Goal: Navigation & Orientation: Find specific page/section

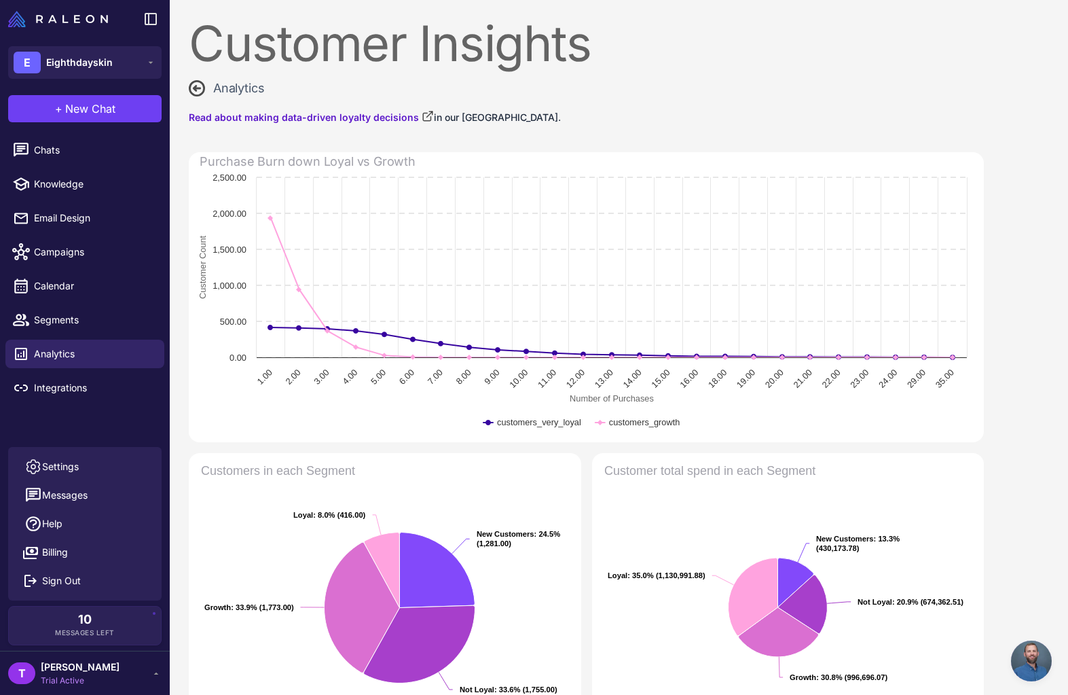
select select "**********"
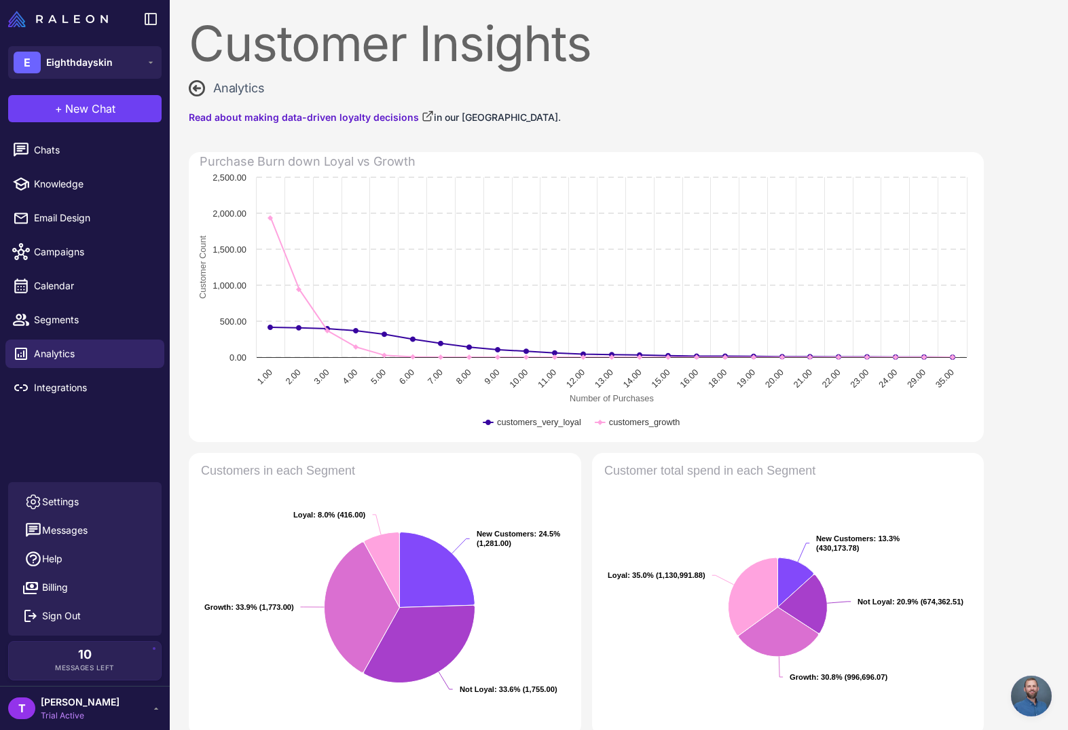
click at [693, 57] on div "Customer Insights" at bounding box center [586, 43] width 795 height 49
drag, startPoint x: 521, startPoint y: 52, endPoint x: 494, endPoint y: 50, distance: 27.3
click at [494, 50] on div "Customer Insights" at bounding box center [586, 43] width 795 height 49
click at [493, 50] on div "Customer Insights" at bounding box center [586, 43] width 795 height 49
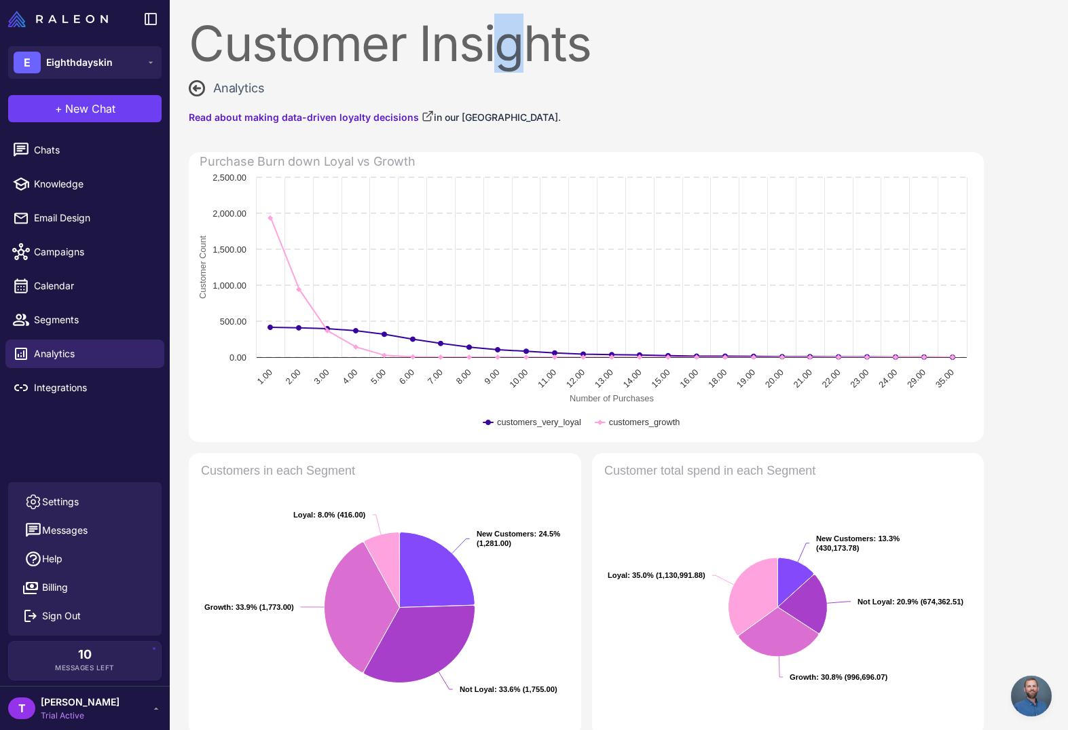
drag, startPoint x: 510, startPoint y: 48, endPoint x: 528, endPoint y: 50, distance: 17.8
click at [523, 48] on div "Customer Insights" at bounding box center [586, 43] width 795 height 49
click at [528, 50] on div "Customer Insights" at bounding box center [586, 43] width 795 height 49
click at [595, 52] on div "Customer Insights" at bounding box center [586, 43] width 795 height 49
drag, startPoint x: 706, startPoint y: 56, endPoint x: 652, endPoint y: 69, distance: 55.8
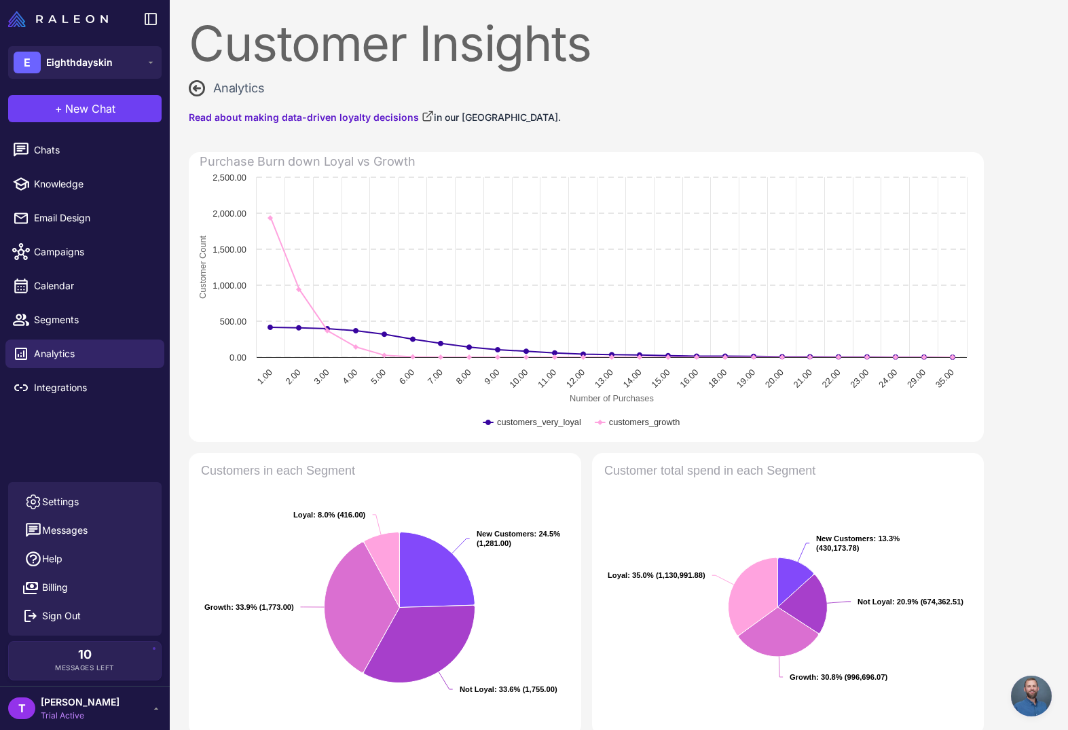
click at [703, 54] on div "Customer Insights" at bounding box center [586, 43] width 795 height 49
drag, startPoint x: 581, startPoint y: 16, endPoint x: 700, endPoint y: 46, distance: 121.9
click at [661, 45] on div "Customer Insights" at bounding box center [586, 43] width 795 height 49
drag, startPoint x: 712, startPoint y: 46, endPoint x: 699, endPoint y: 81, distance: 37.0
click at [712, 46] on div "Customer Insights" at bounding box center [586, 43] width 795 height 49
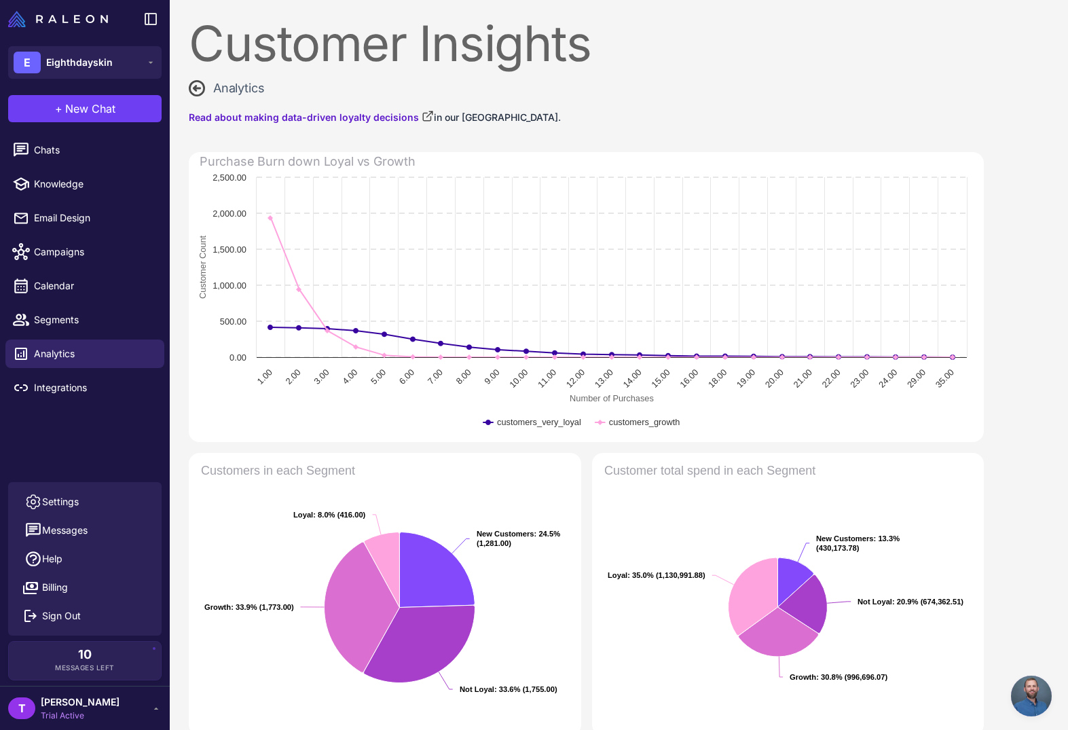
click at [864, 31] on div "Customer Insights" at bounding box center [586, 43] width 795 height 49
click at [837, 46] on div "Customer Insights" at bounding box center [586, 43] width 795 height 49
drag, startPoint x: 417, startPoint y: 76, endPoint x: 398, endPoint y: 77, distance: 19.1
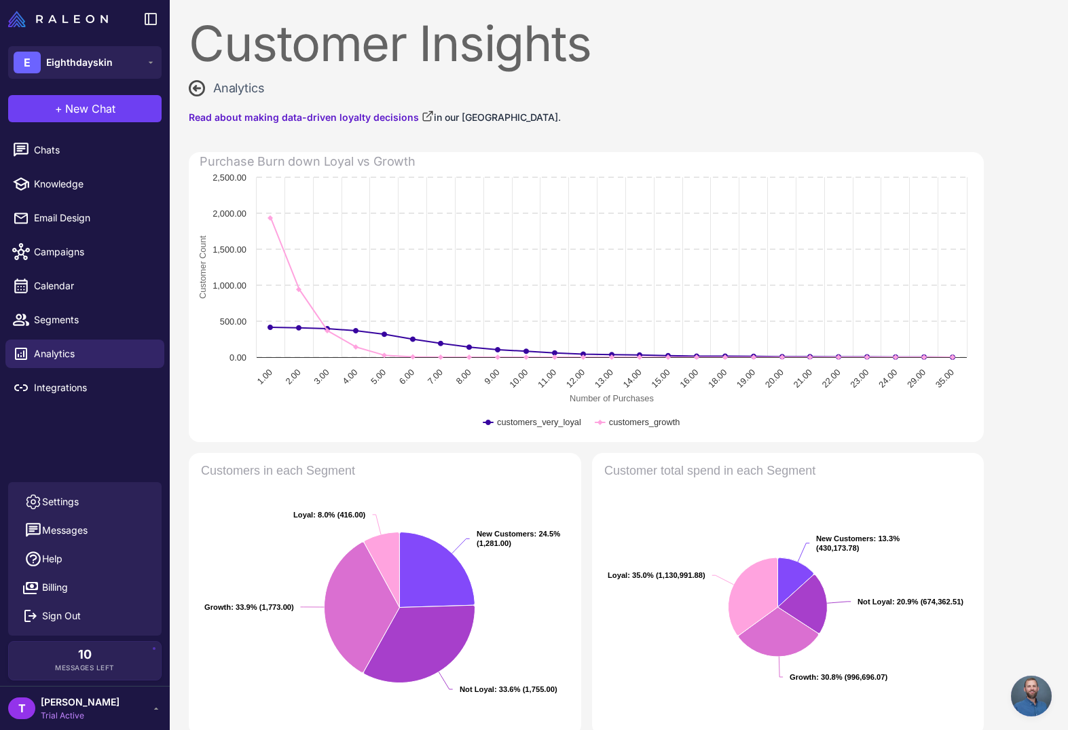
drag, startPoint x: 441, startPoint y: 56, endPoint x: 464, endPoint y: 52, distance: 22.7
click at [461, 52] on div "Customer Insights" at bounding box center [586, 43] width 795 height 49
click at [464, 52] on div "Customer Insights" at bounding box center [586, 43] width 795 height 49
click at [487, 54] on div "Customer Insights" at bounding box center [586, 43] width 795 height 49
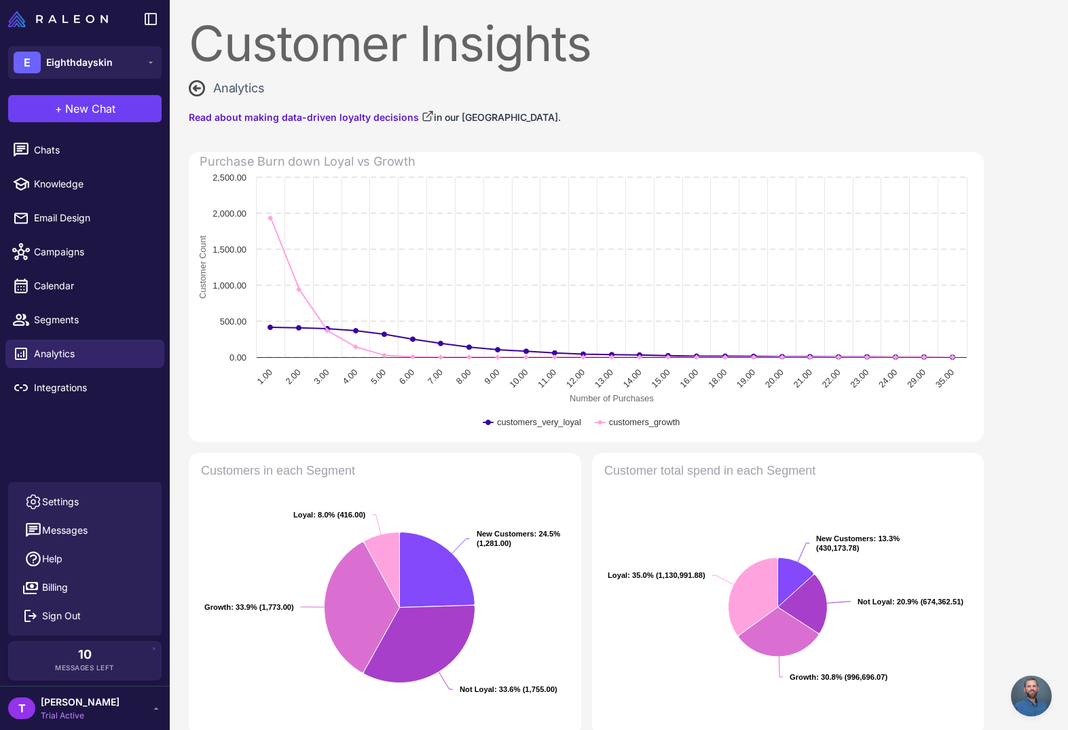
drag, startPoint x: 488, startPoint y: 54, endPoint x: 498, endPoint y: 54, distance: 9.5
click at [488, 54] on div "Customer Insights" at bounding box center [586, 43] width 795 height 49
drag, startPoint x: 512, startPoint y: 41, endPoint x: 498, endPoint y: 40, distance: 14.3
click at [498, 40] on div "Customer Insights" at bounding box center [586, 43] width 795 height 49
drag, startPoint x: 497, startPoint y: 40, endPoint x: 488, endPoint y: 20, distance: 21.6
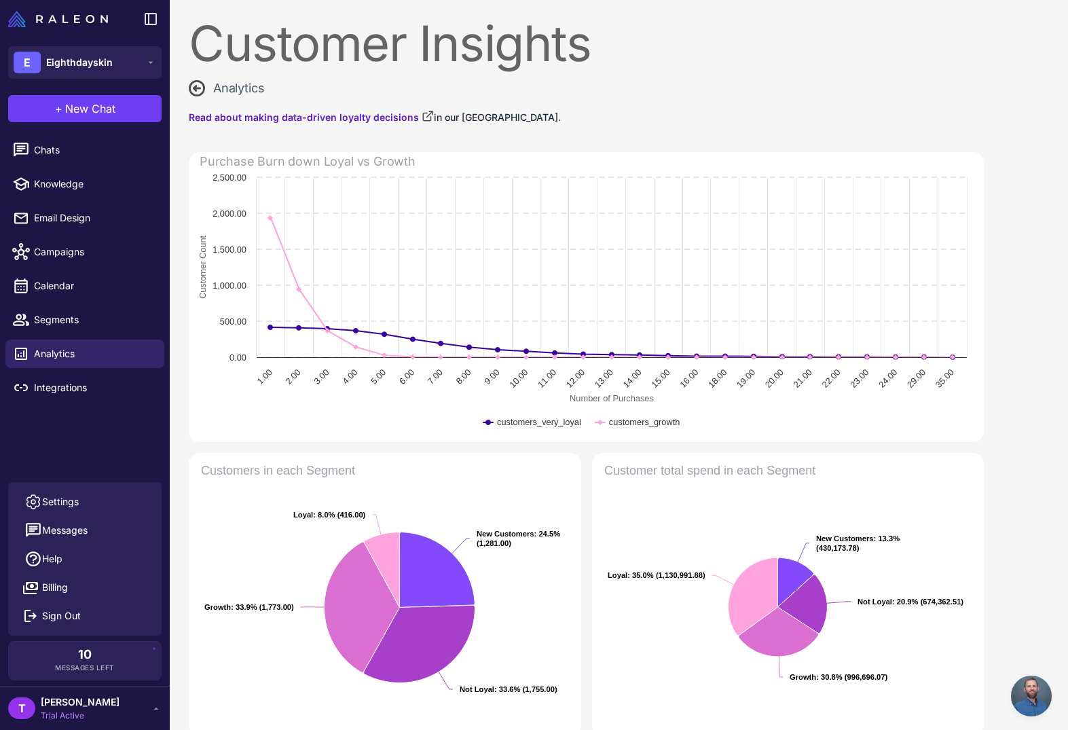
click at [497, 39] on div "Customer Insights" at bounding box center [586, 43] width 795 height 49
click at [94, 355] on span "Analytics" at bounding box center [94, 353] width 120 height 15
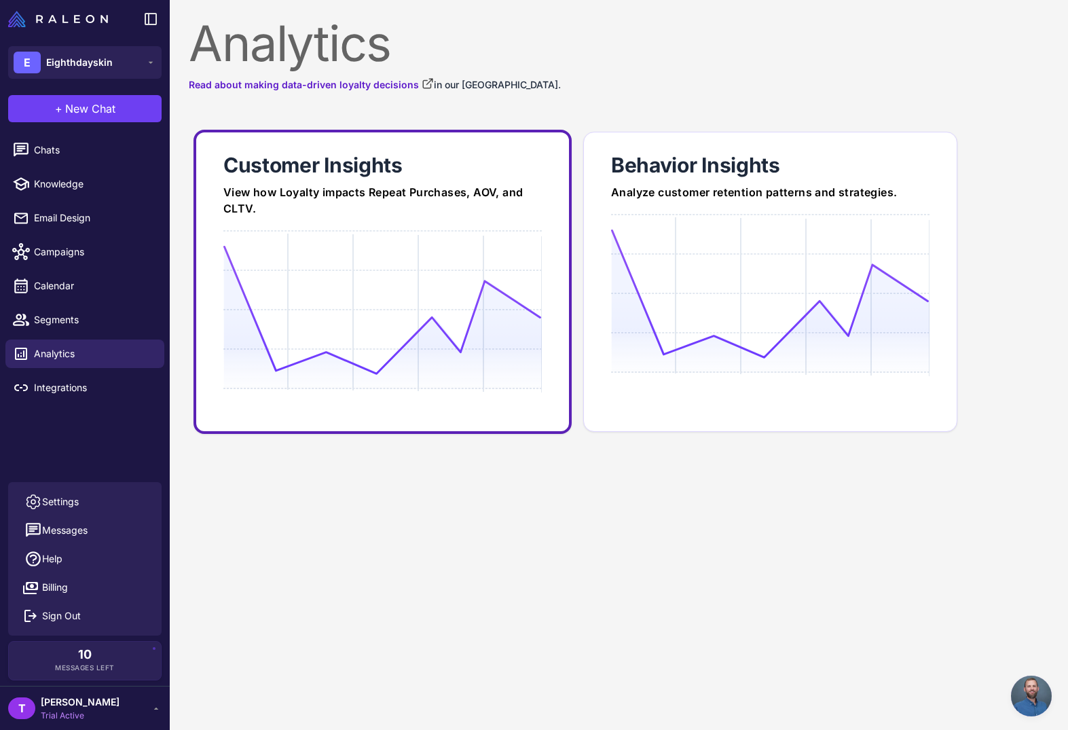
click at [467, 189] on div "View how Loyalty impacts Repeat Purchases, AOV, and CLTV." at bounding box center [382, 200] width 319 height 33
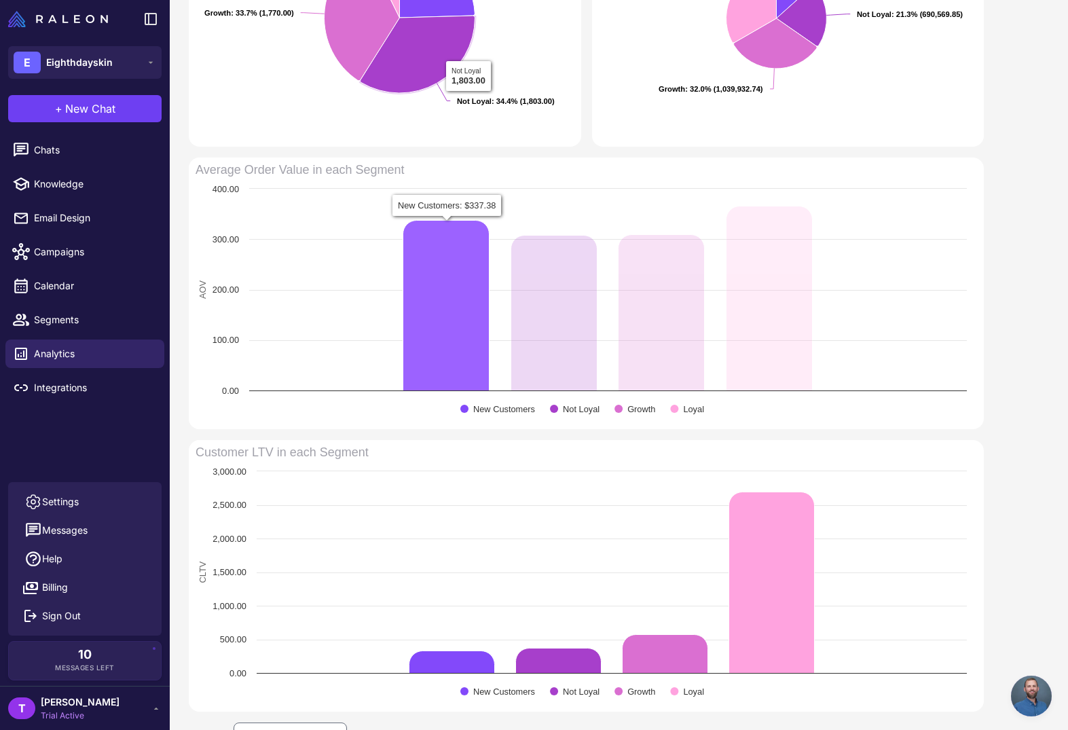
scroll to position [701, 0]
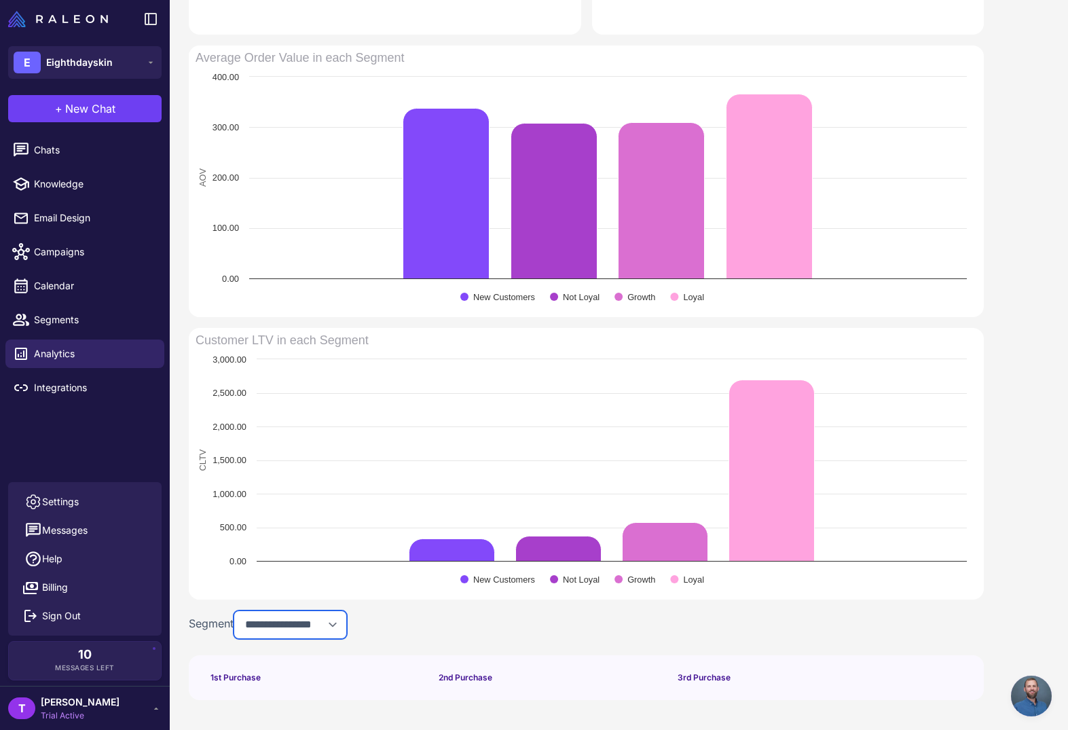
click at [288, 623] on select "**********" at bounding box center [290, 625] width 113 height 29
select select "**********"
click at [237, 611] on select "**********" at bounding box center [290, 625] width 113 height 29
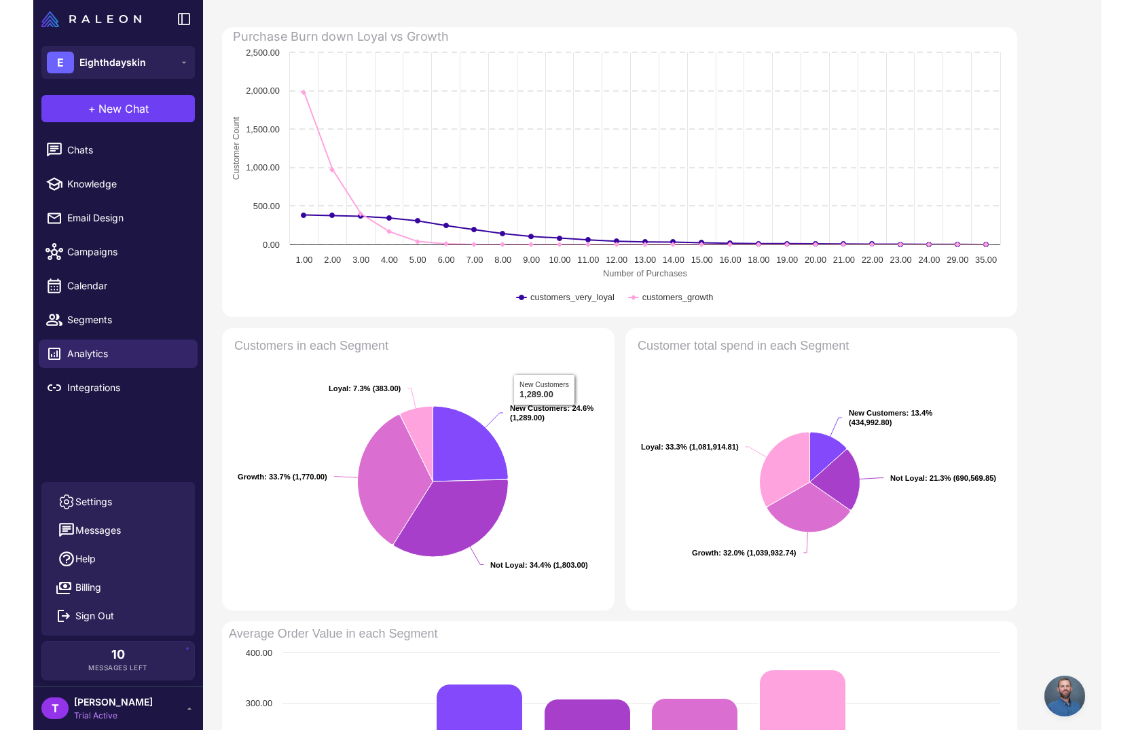
scroll to position [0, 0]
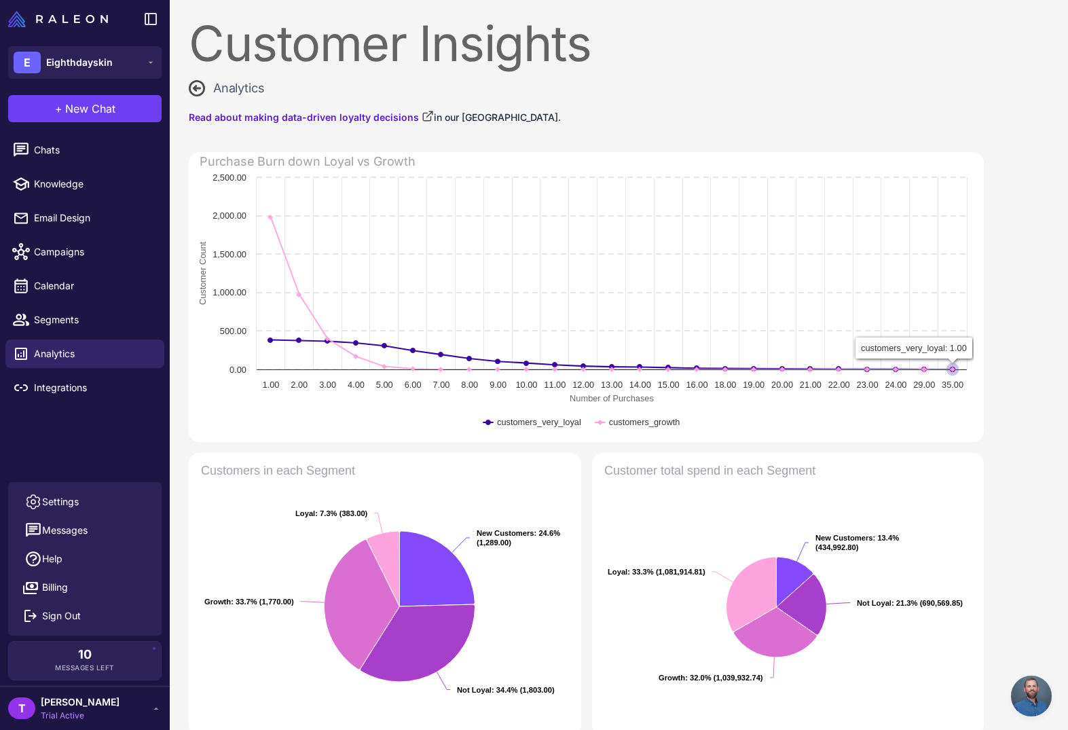
click at [996, 355] on content "Customer Insights Analytics Read about making data-driven loyalty decisions in …" at bounding box center [619, 365] width 899 height 730
click at [633, 117] on div "Read about making data-driven loyalty decisions in our Loyalty Academy." at bounding box center [586, 117] width 795 height 16
click at [90, 501] on link "Settings" at bounding box center [85, 502] width 143 height 29
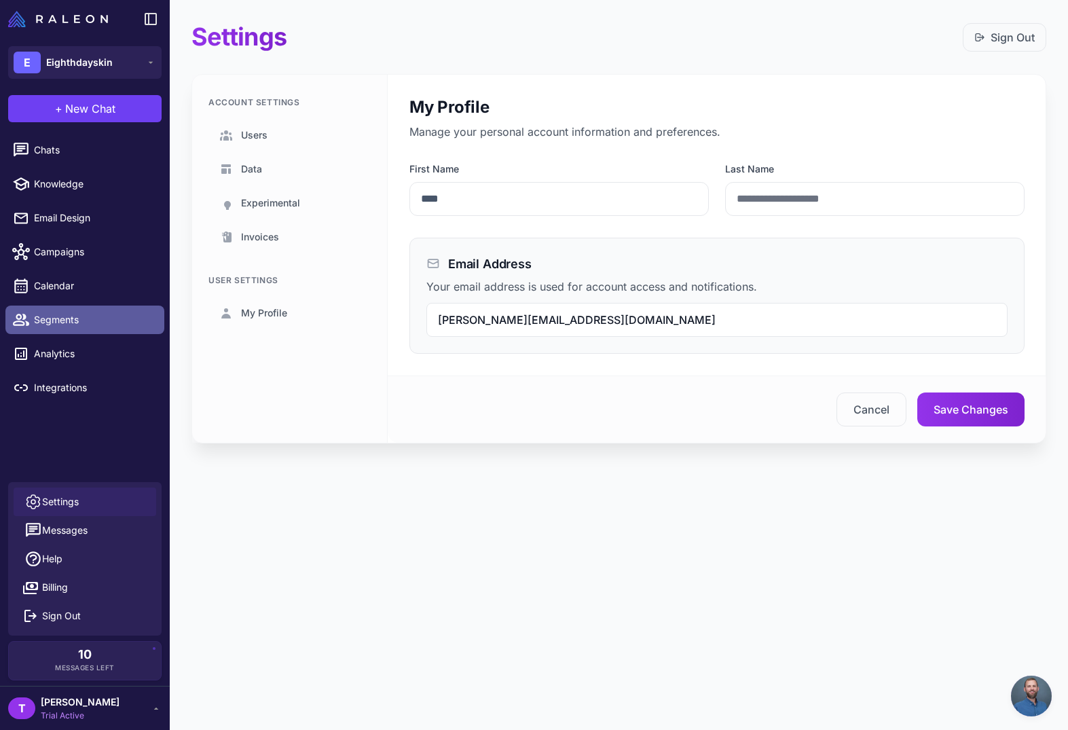
click at [92, 321] on span "Segments" at bounding box center [94, 319] width 120 height 15
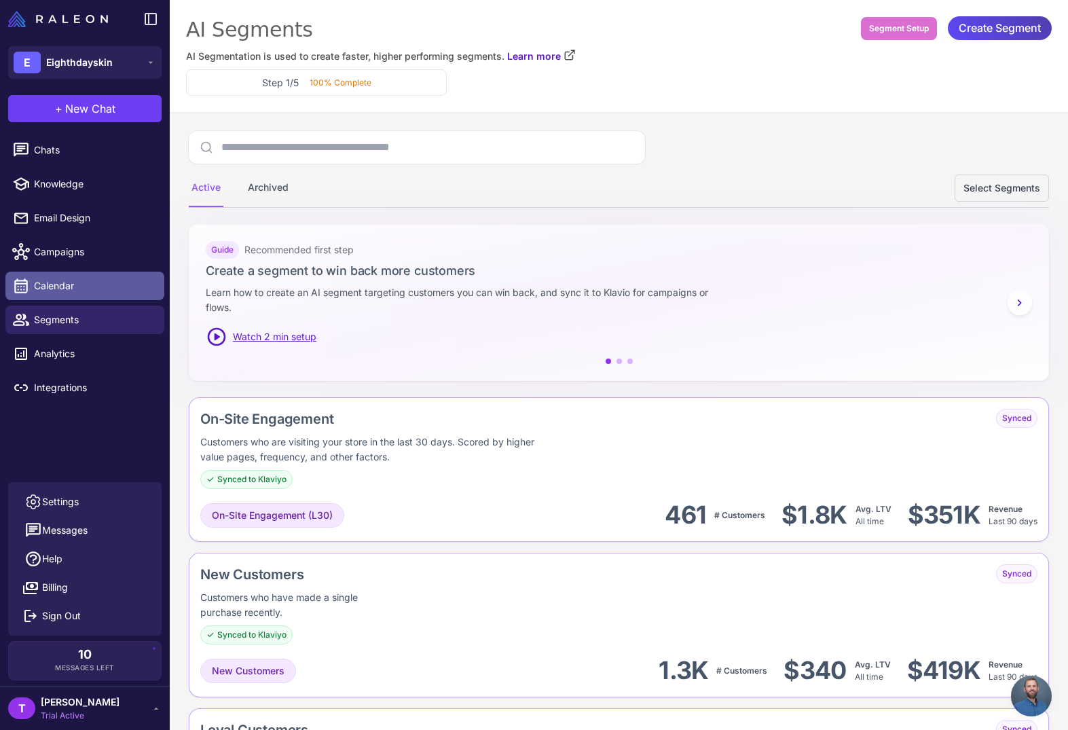
click at [84, 276] on link "Calendar" at bounding box center [84, 286] width 159 height 29
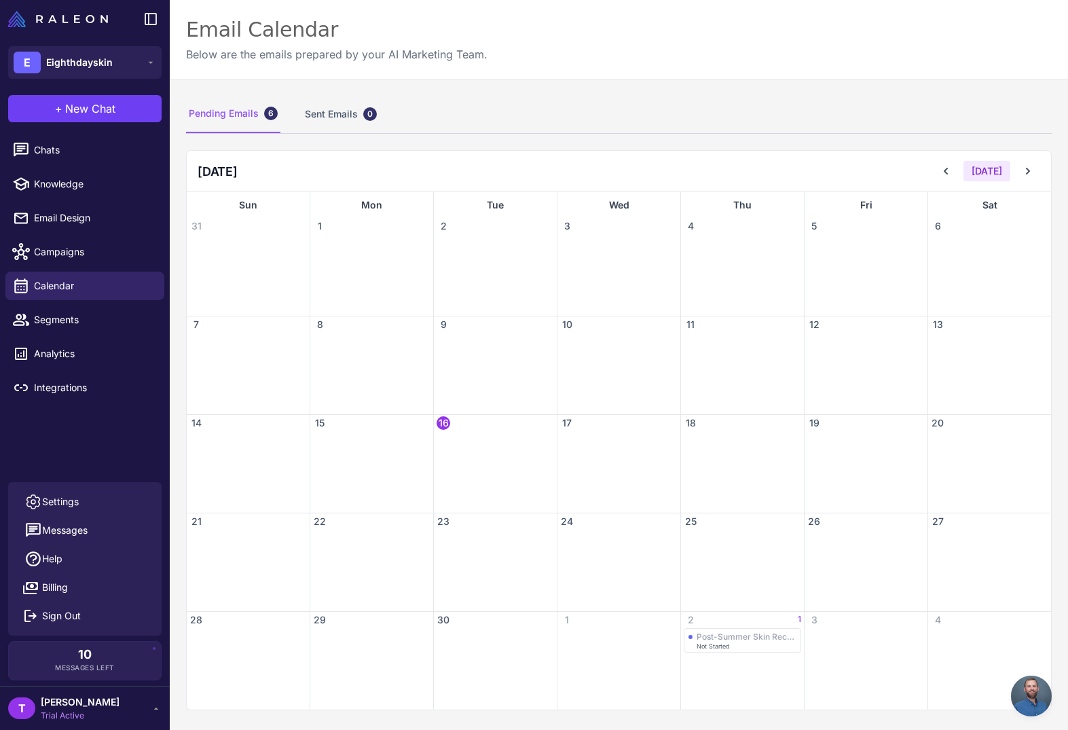
click at [105, 452] on div "Chats Knowledge Email Design Campaigns Calendar Segments Analytics Integrations" at bounding box center [85, 306] width 170 height 352
click at [117, 449] on div "Chats Knowledge Email Design Campaigns Calendar Segments Analytics Integrations" at bounding box center [85, 306] width 170 height 352
click at [88, 431] on div "Chats Knowledge Email Design Campaigns Calendar Segments Analytics Integrations" at bounding box center [85, 306] width 170 height 352
click at [447, 123] on div "Pending Emails 6 Sent Emails 0" at bounding box center [619, 114] width 866 height 38
drag, startPoint x: 98, startPoint y: 418, endPoint x: 101, endPoint y: 469, distance: 50.4
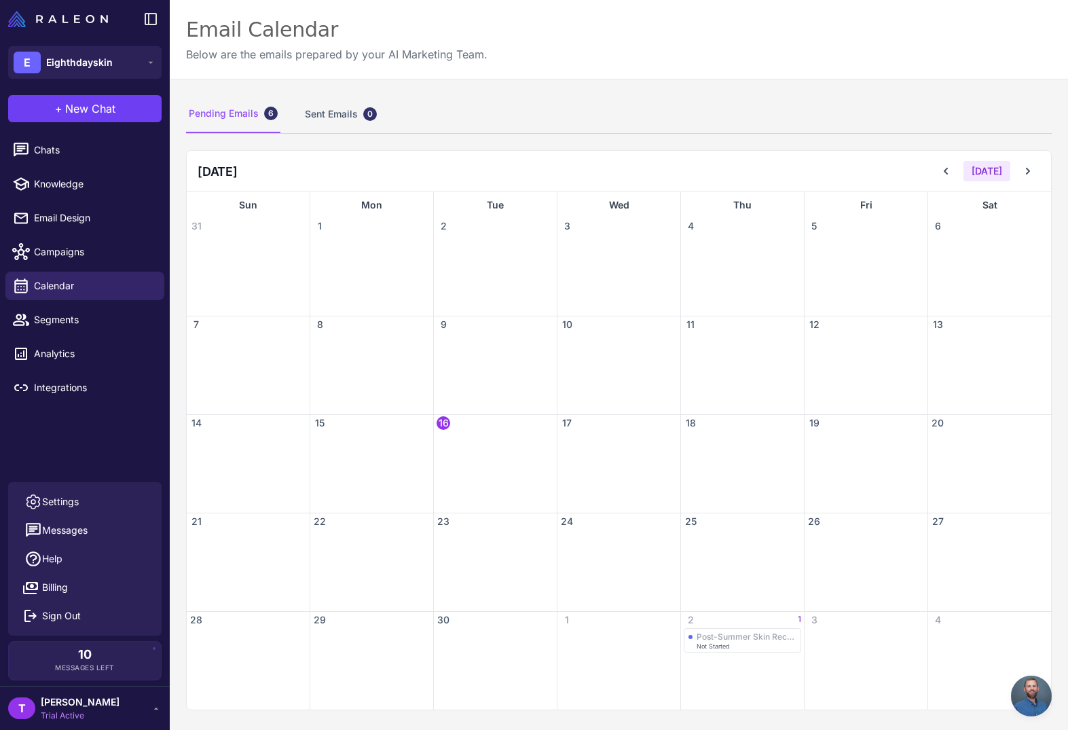
click at [98, 418] on div "Chats Knowledge Email Design Campaigns Calendar Segments Analytics Integrations" at bounding box center [85, 306] width 170 height 352
click at [74, 592] on link "Billing" at bounding box center [85, 587] width 143 height 29
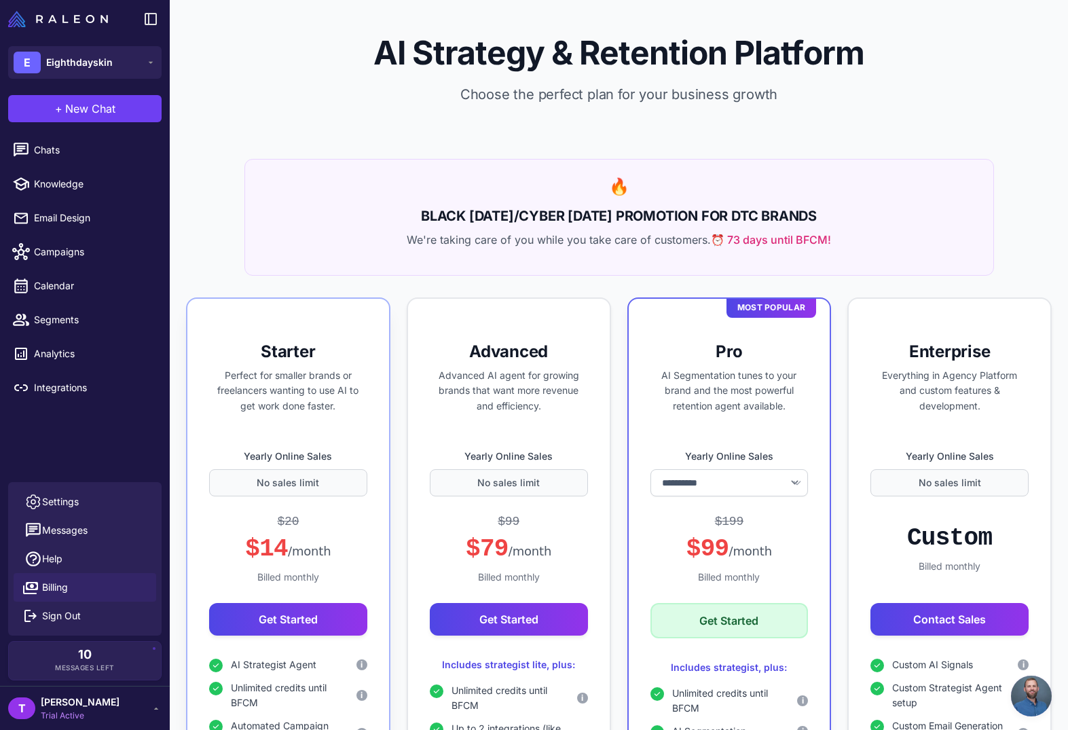
select select "*******"
click at [757, 471] on select "**********" at bounding box center [729, 482] width 156 height 27
click at [417, 226] on div "🔥 BLACK [DATE]/CYBER [DATE] PROMOTION FOR DTC BRANDS We're taking care of you w…" at bounding box center [620, 217] width 750 height 117
drag, startPoint x: 607, startPoint y: 230, endPoint x: 651, endPoint y: 209, distance: 48.6
click at [651, 209] on div "🔥 BLACK [DATE]/CYBER [DATE] PROMOTION FOR DTC BRANDS We're taking care of you w…" at bounding box center [620, 217] width 750 height 117
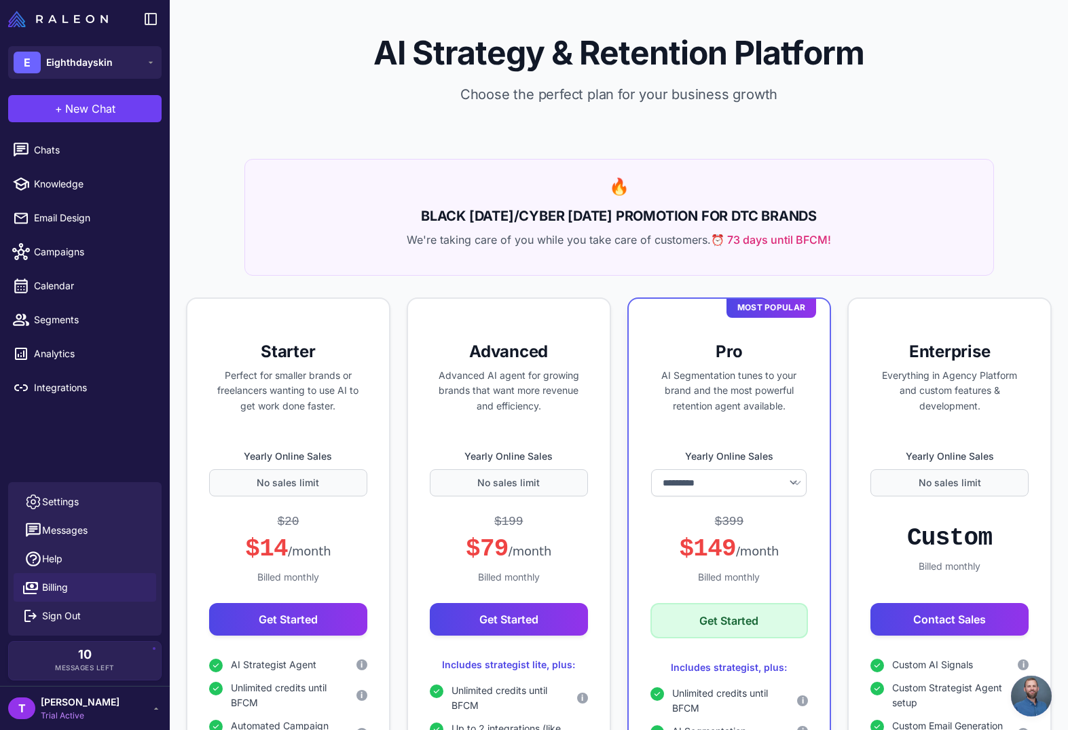
click at [651, 209] on h2 "BLACK [DATE]/CYBER [DATE] PROMOTION FOR DTC BRANDS" at bounding box center [619, 216] width 716 height 20
click at [355, 227] on div "🔥 BLACK [DATE]/CYBER [DATE] PROMOTION FOR DTC BRANDS We're taking care of you w…" at bounding box center [620, 217] width 750 height 117
click at [325, 200] on div "🔥 BLACK [DATE]/CYBER [DATE] PROMOTION FOR DTC BRANDS We're taking care of you w…" at bounding box center [620, 217] width 750 height 117
drag, startPoint x: 562, startPoint y: 226, endPoint x: 644, endPoint y: 215, distance: 83.0
click at [582, 222] on div "🔥 BLACK [DATE]/CYBER [DATE] PROMOTION FOR DTC BRANDS We're taking care of you w…" at bounding box center [620, 217] width 750 height 117
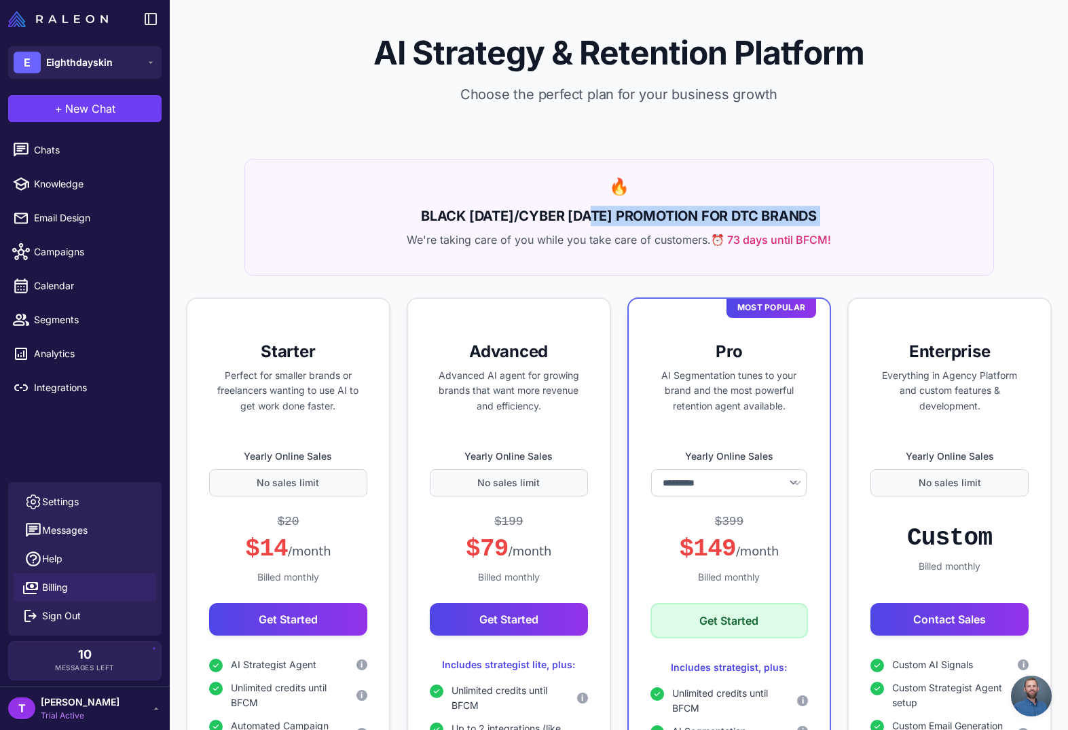
click at [642, 215] on h2 "BLACK [DATE]/CYBER [DATE] PROMOTION FOR DTC BRANDS" at bounding box center [619, 216] width 716 height 20
click at [651, 212] on h2 "BLACK [DATE]/CYBER [DATE] PROMOTION FOR DTC BRANDS" at bounding box center [619, 216] width 716 height 20
drag, startPoint x: 567, startPoint y: 213, endPoint x: 488, endPoint y: 212, distance: 78.8
click at [488, 212] on h2 "BLACK [DATE]/CYBER [DATE] PROMOTION FOR DTC BRANDS" at bounding box center [619, 216] width 716 height 20
click at [483, 212] on h2 "BLACK [DATE]/CYBER [DATE] PROMOTION FOR DTC BRANDS" at bounding box center [619, 216] width 716 height 20
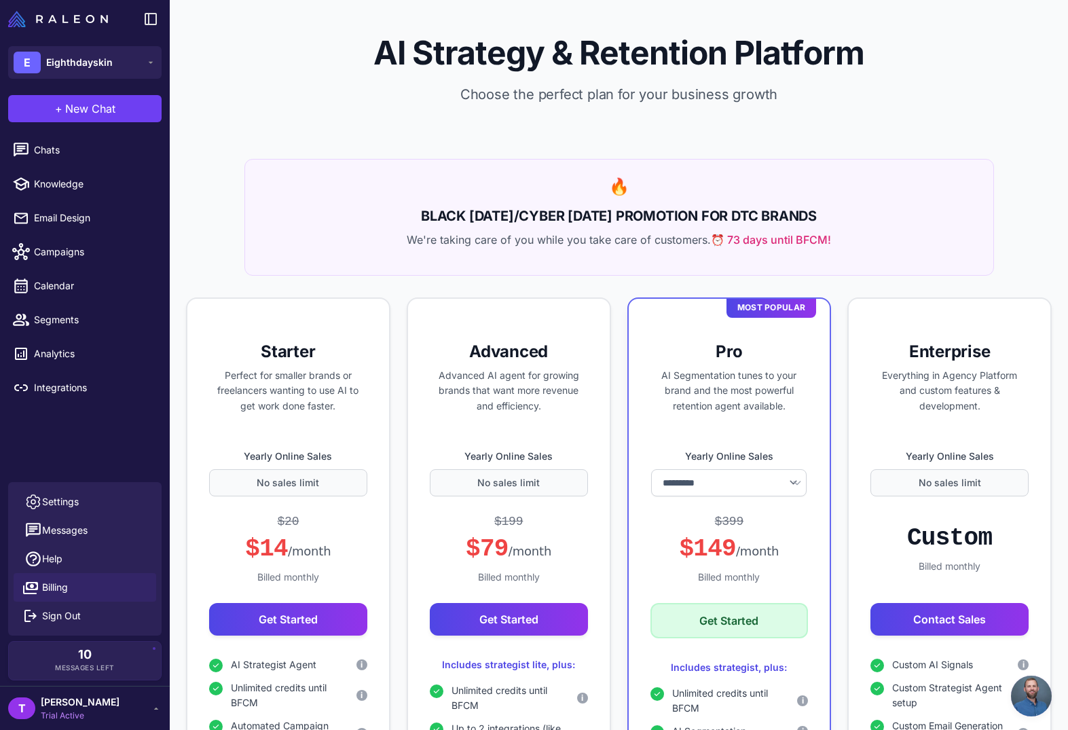
drag, startPoint x: 559, startPoint y: 198, endPoint x: 640, endPoint y: 199, distance: 80.8
click at [627, 199] on div "🔥 BLACK [DATE]/CYBER [DATE] PROMOTION FOR DTC BRANDS We're taking care of you w…" at bounding box center [620, 217] width 750 height 117
drag, startPoint x: 655, startPoint y: 200, endPoint x: 770, endPoint y: 214, distance: 115.6
click at [749, 214] on div "🔥 BLACK [DATE]/CYBER [DATE] PROMOTION FOR DTC BRANDS We're taking care of you w…" at bounding box center [620, 217] width 750 height 117
click at [775, 213] on h2 "BLACK [DATE]/CYBER [DATE] PROMOTION FOR DTC BRANDS" at bounding box center [619, 216] width 716 height 20
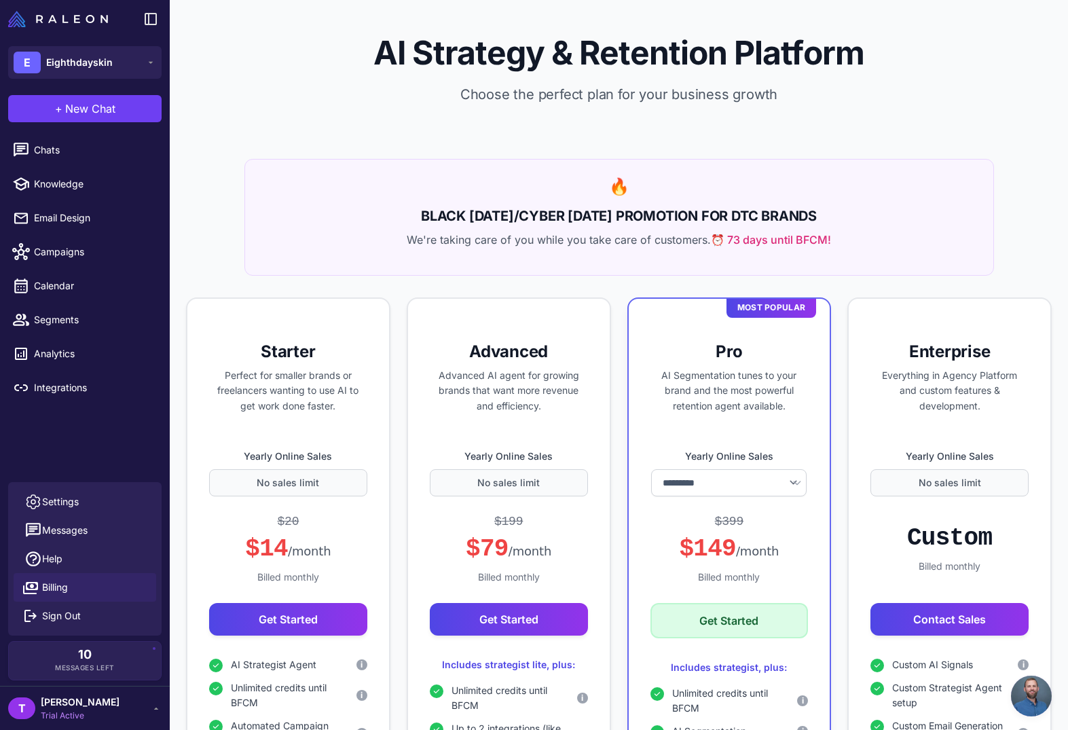
drag, startPoint x: 821, startPoint y: 215, endPoint x: 586, endPoint y: 217, distance: 235.0
click at [590, 217] on h2 "BLACK [DATE]/CYBER [DATE] PROMOTION FOR DTC BRANDS" at bounding box center [619, 216] width 716 height 20
click at [585, 217] on h2 "BLACK [DATE]/CYBER [DATE] PROMOTION FOR DTC BRANDS" at bounding box center [619, 216] width 716 height 20
click at [266, 217] on h2 "BLACK [DATE]/CYBER [DATE] PROMOTION FOR DTC BRANDS" at bounding box center [619, 216] width 716 height 20
drag, startPoint x: 333, startPoint y: 190, endPoint x: 569, endPoint y: 207, distance: 237.0
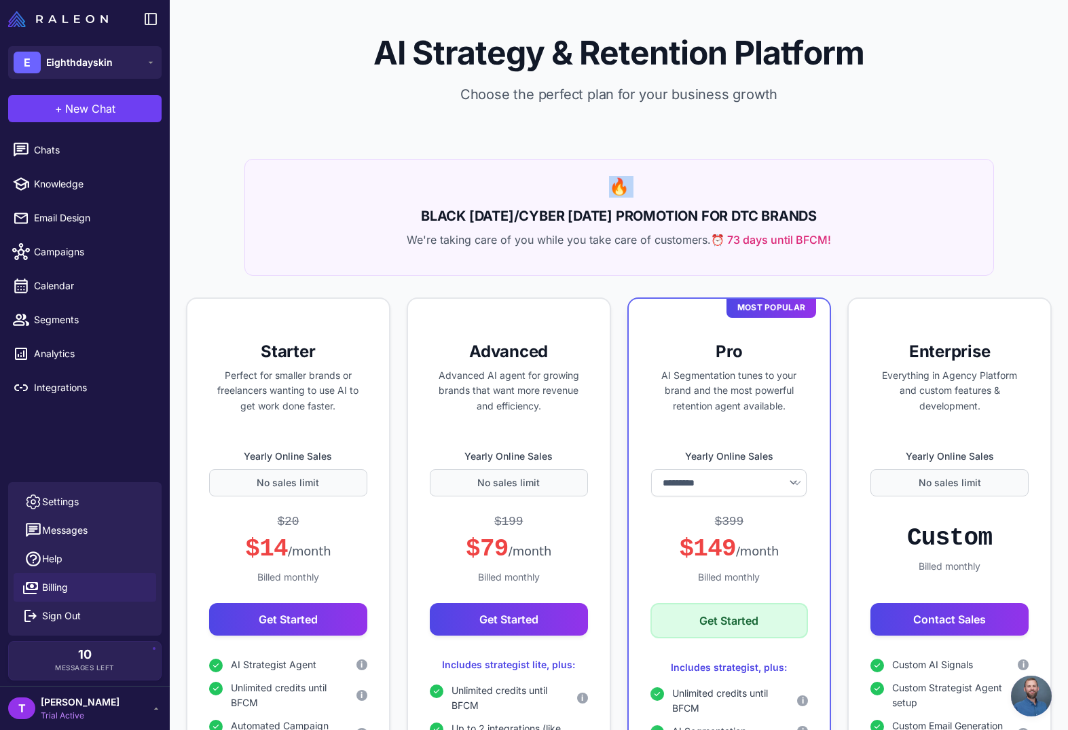
click at [552, 204] on div "🔥 BLACK [DATE]/CYBER [DATE] PROMOTION FOR DTC BRANDS We're taking care of you w…" at bounding box center [620, 217] width 750 height 117
click at [570, 207] on h2 "BLACK [DATE]/CYBER [DATE] PROMOTION FOR DTC BRANDS" at bounding box center [619, 216] width 716 height 20
drag, startPoint x: 626, startPoint y: 193, endPoint x: 587, endPoint y: 187, distance: 39.1
click at [587, 187] on div "🔥" at bounding box center [619, 187] width 716 height 22
click at [585, 187] on div "🔥" at bounding box center [619, 187] width 716 height 22
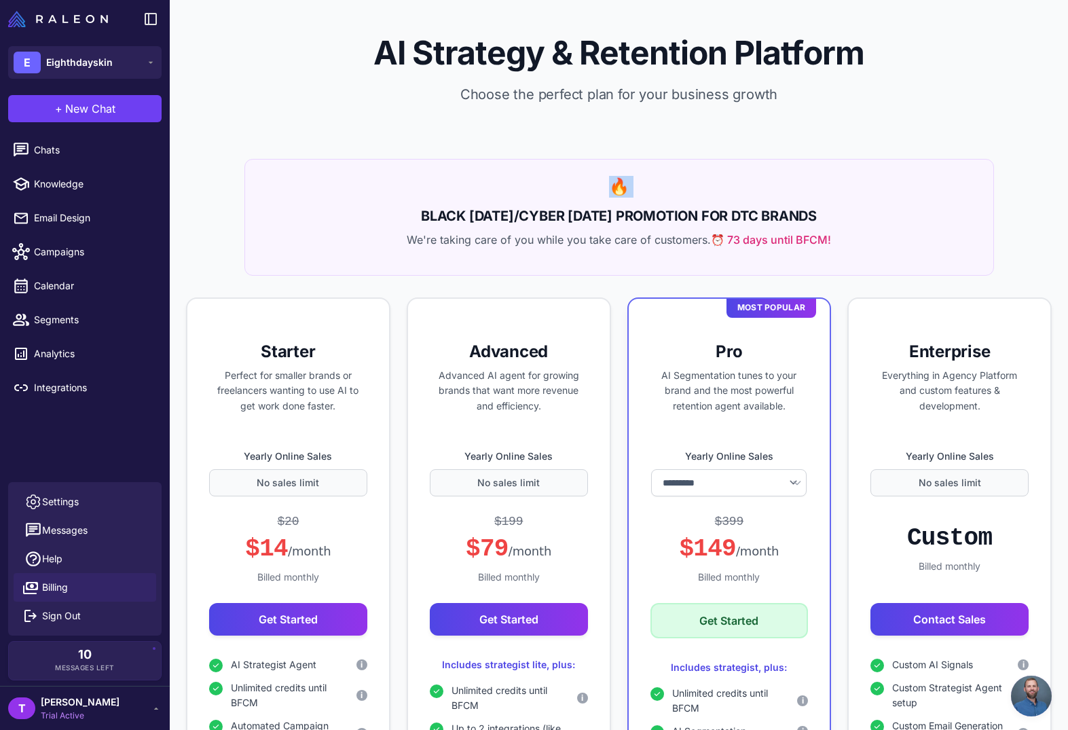
drag, startPoint x: 554, startPoint y: 194, endPoint x: 640, endPoint y: 203, distance: 86.1
click at [635, 201] on div "🔥 BLACK [DATE]/CYBER [DATE] PROMOTION FOR DTC BRANDS We're taking care of you w…" at bounding box center [620, 217] width 750 height 117
drag, startPoint x: 640, startPoint y: 204, endPoint x: 657, endPoint y: 210, distance: 18.0
click at [644, 206] on div "🔥 BLACK [DATE]/CYBER [DATE] PROMOTION FOR DTC BRANDS We're taking care of you w…" at bounding box center [620, 217] width 750 height 117
drag, startPoint x: 657, startPoint y: 210, endPoint x: 680, endPoint y: 213, distance: 22.7
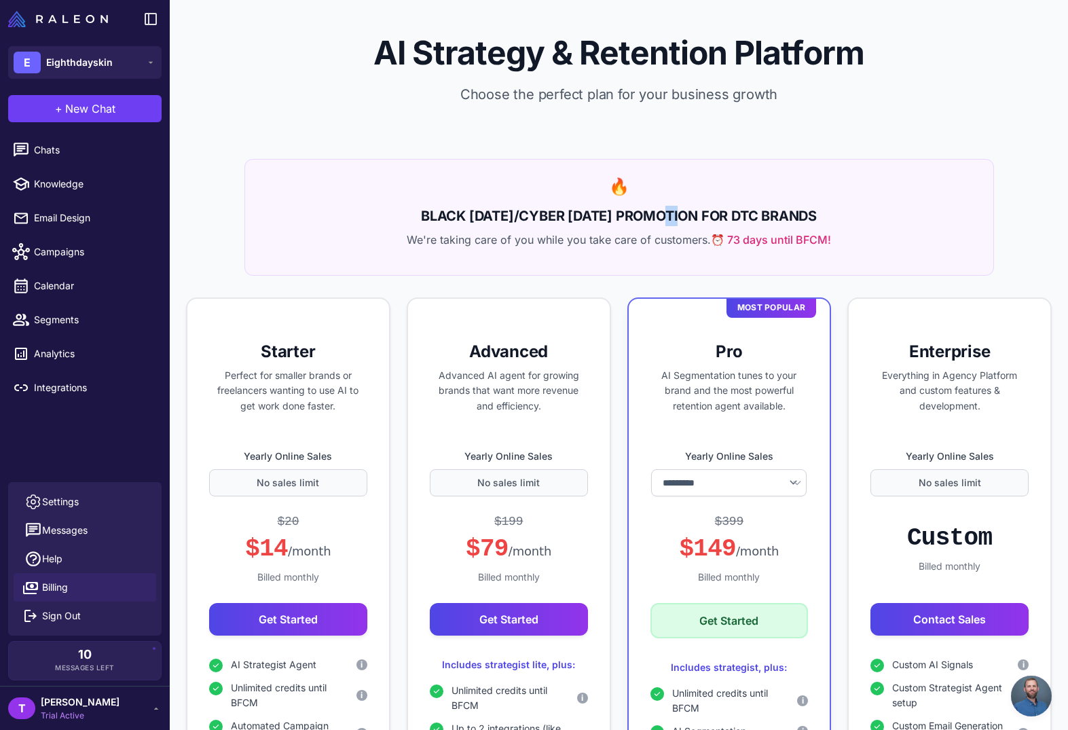
click at [679, 213] on h2 "BLACK [DATE]/CYBER [DATE] PROMOTION FOR DTC BRANDS" at bounding box center [619, 216] width 716 height 20
click at [700, 216] on h2 "BLACK [DATE]/CYBER [DATE] PROMOTION FOR DTC BRANDS" at bounding box center [619, 216] width 716 height 20
drag, startPoint x: 440, startPoint y: 210, endPoint x: 369, endPoint y: 207, distance: 70.7
click at [385, 208] on h2 "BLACK [DATE]/CYBER [DATE] PROMOTION FOR DTC BRANDS" at bounding box center [619, 216] width 716 height 20
drag, startPoint x: 446, startPoint y: 208, endPoint x: 465, endPoint y: 213, distance: 18.9
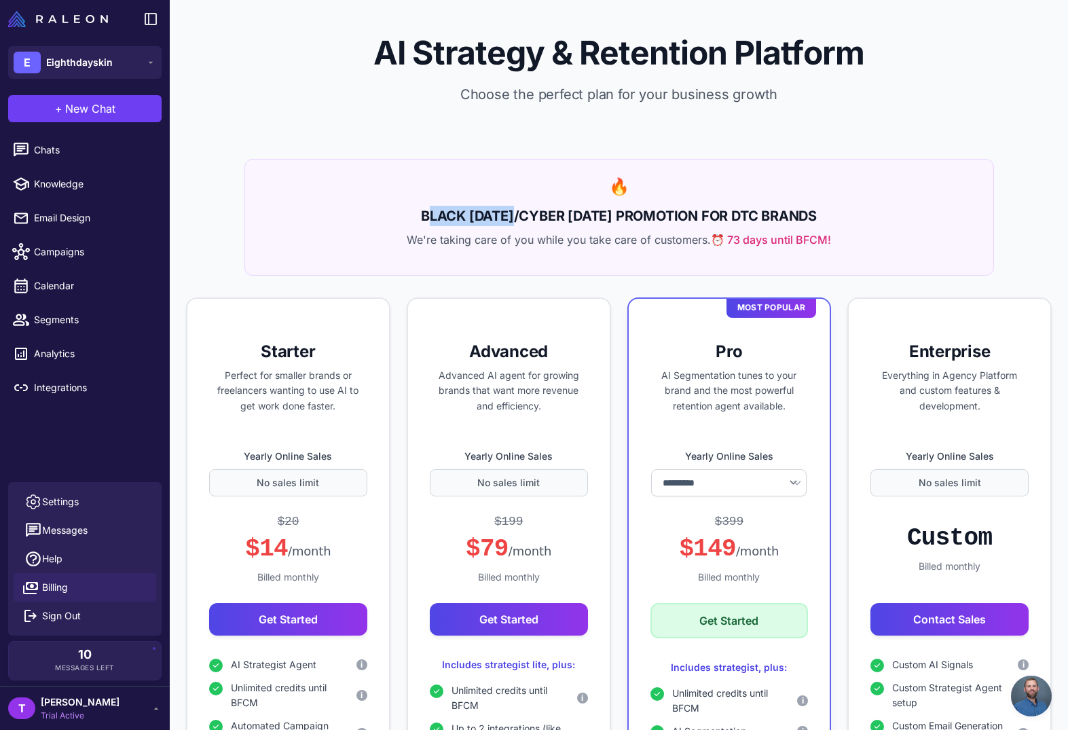
click at [446, 208] on h2 "BLACK [DATE]/CYBER [DATE] PROMOTION FOR DTC BRANDS" at bounding box center [619, 216] width 716 height 20
drag, startPoint x: 524, startPoint y: 213, endPoint x: 689, endPoint y: 220, distance: 164.5
click at [686, 220] on h2 "BLACK [DATE]/CYBER [DATE] PROMOTION FOR DTC BRANDS" at bounding box center [619, 216] width 716 height 20
click at [689, 219] on h2 "BLACK [DATE]/CYBER [DATE] PROMOTION FOR DTC BRANDS" at bounding box center [619, 216] width 716 height 20
drag, startPoint x: 753, startPoint y: 215, endPoint x: 808, endPoint y: 215, distance: 54.3
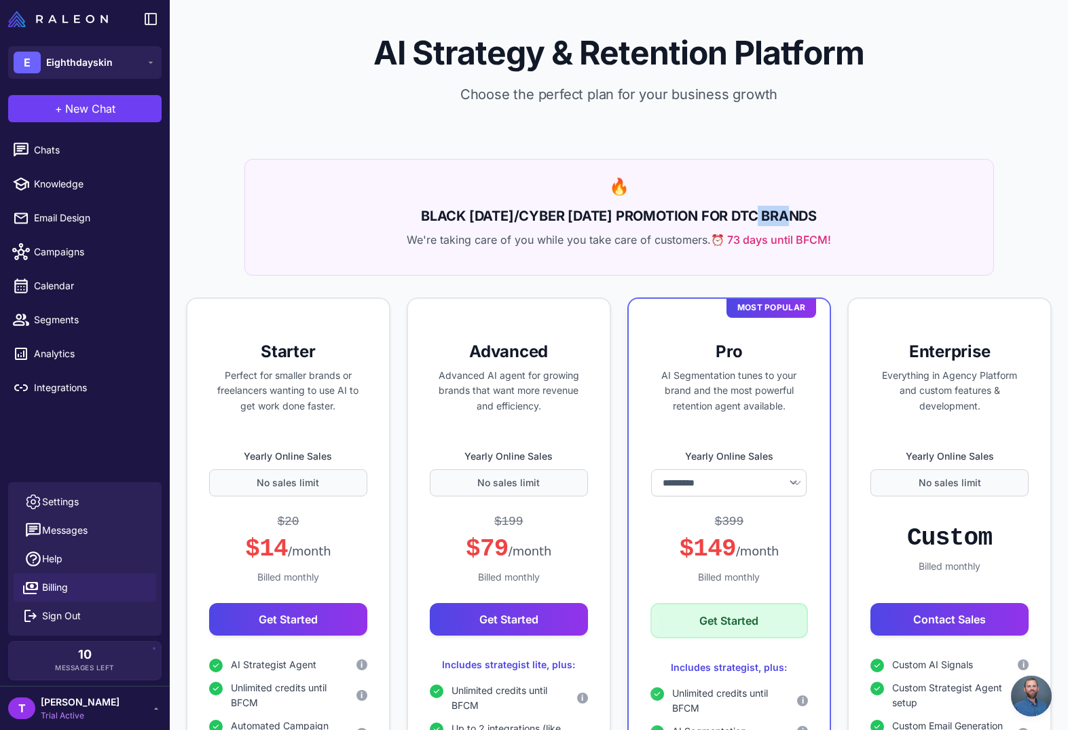
click at [799, 215] on h2 "BLACK [DATE]/CYBER [DATE] PROMOTION FOR DTC BRANDS" at bounding box center [619, 216] width 716 height 20
click at [821, 215] on h2 "BLACK [DATE]/CYBER [DATE] PROMOTION FOR DTC BRANDS" at bounding box center [619, 216] width 716 height 20
click at [823, 215] on h2 "BLACK [DATE]/CYBER [DATE] PROMOTION FOR DTC BRANDS" at bounding box center [619, 216] width 716 height 20
click at [49, 318] on span "Segments" at bounding box center [94, 319] width 120 height 15
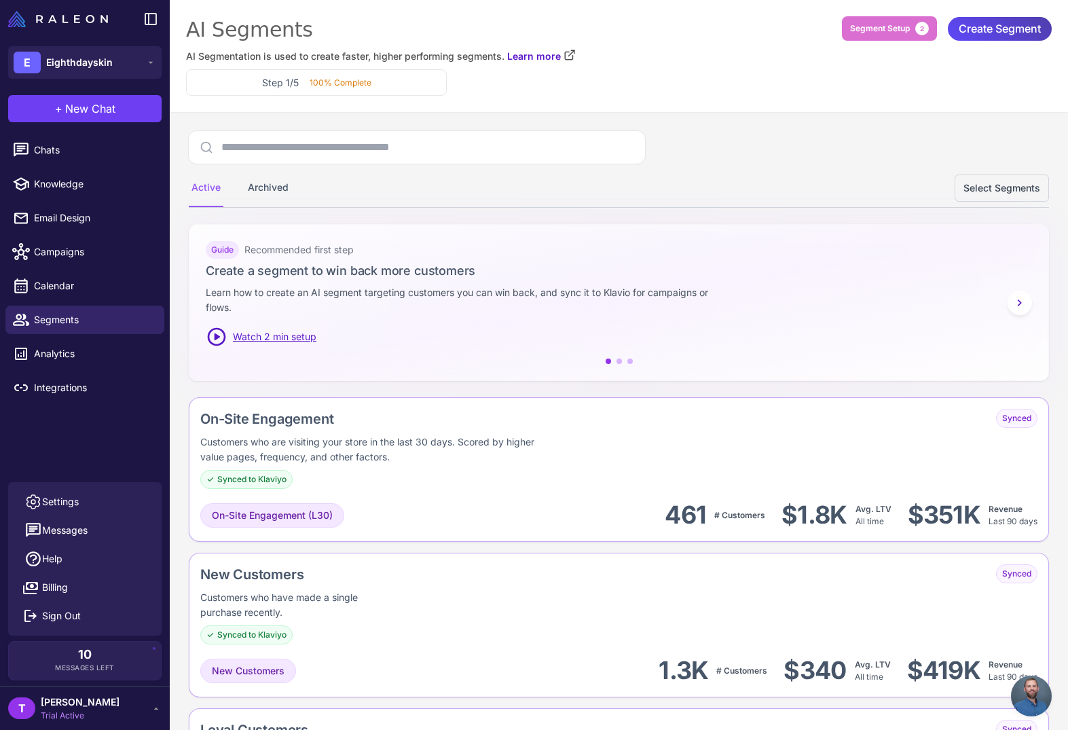
click at [422, 185] on div "Active Archived Select Segments" at bounding box center [619, 188] width 861 height 38
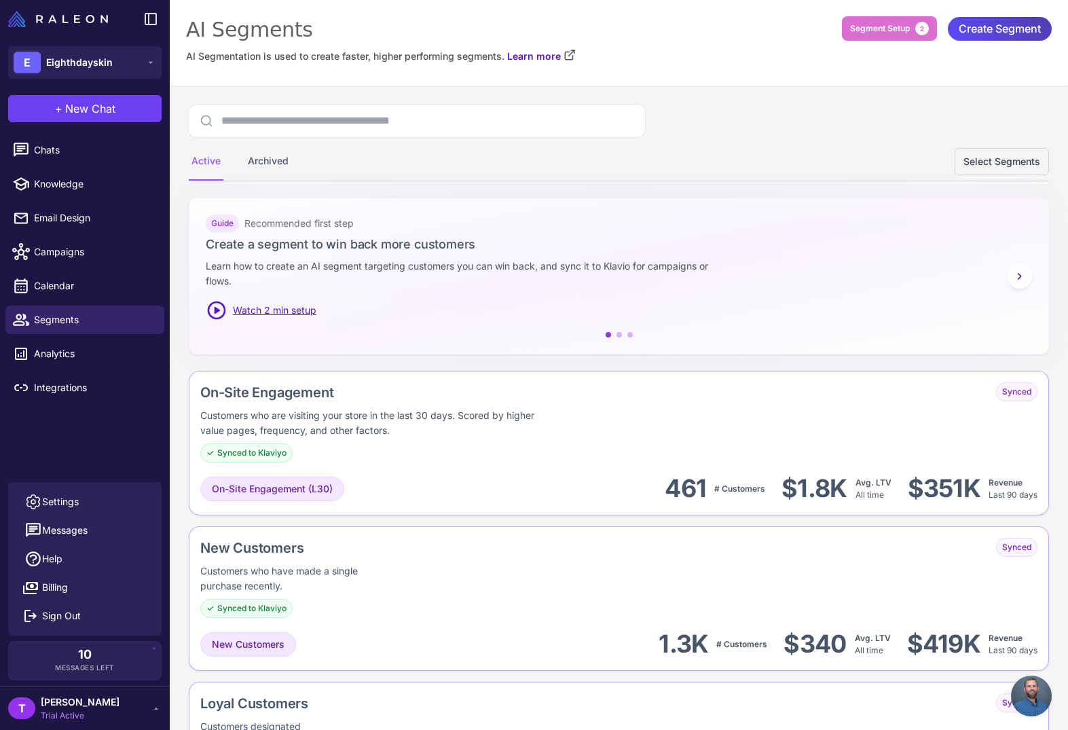
click at [620, 147] on div "Active Archived Select Segments" at bounding box center [619, 162] width 861 height 38
drag, startPoint x: 750, startPoint y: 149, endPoint x: 725, endPoint y: 145, distance: 26.2
click at [749, 149] on div "Active Archived Select Segments" at bounding box center [619, 162] width 861 height 38
click at [886, 172] on div "Active Archived Select Segments" at bounding box center [619, 162] width 861 height 38
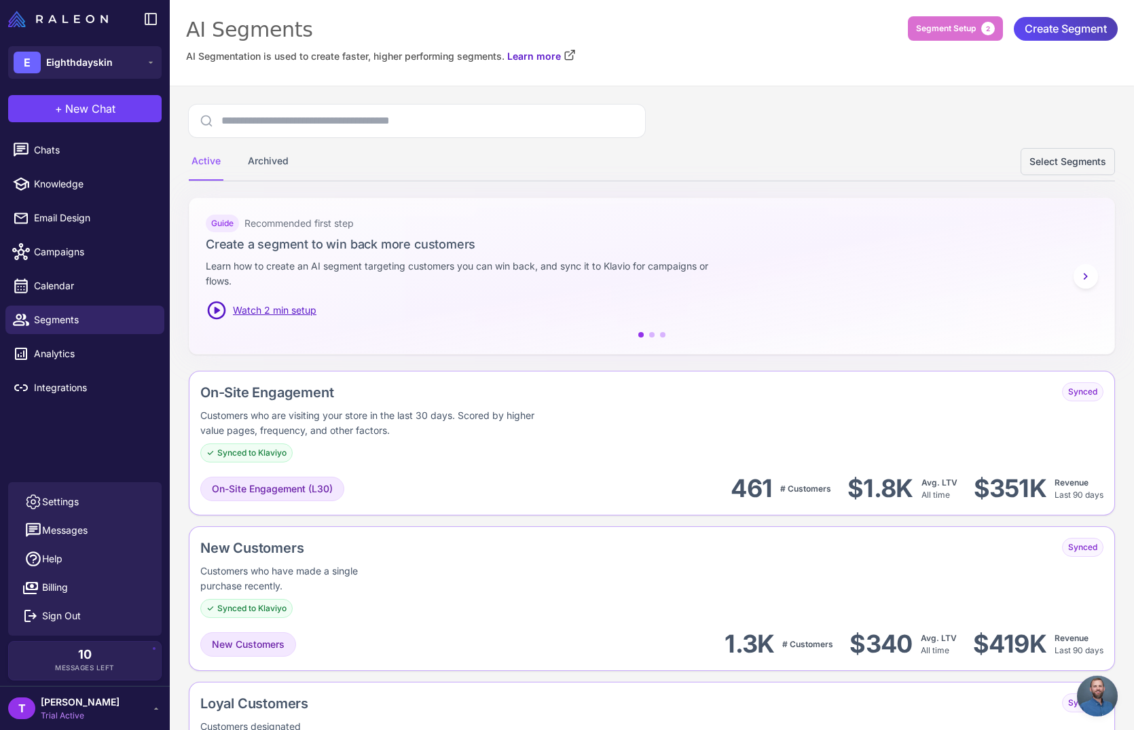
click at [806, 113] on div "Active Archived Select Segments" at bounding box center [652, 143] width 926 height 77
click at [898, 148] on div "Active Archived Select Segments" at bounding box center [652, 162] width 926 height 38
click at [846, 140] on div "Active Archived Select Segments" at bounding box center [652, 143] width 926 height 77
click at [762, 51] on div "AI Segmentation is used to create faster, higher performing segments. Learn more" at bounding box center [652, 56] width 932 height 15
click at [768, 67] on div "AI Segments AI Segmentation is used to create faster, higher performing segment…" at bounding box center [652, 42] width 932 height 53
